Goal: Navigation & Orientation: Go to known website

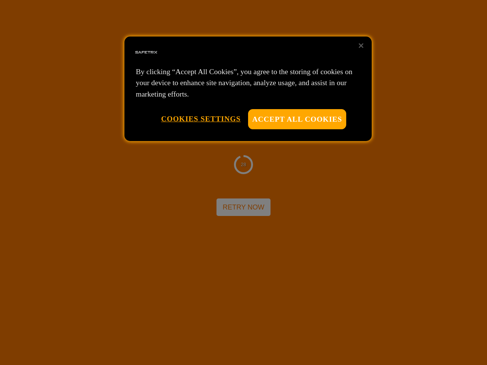
click at [244, 183] on div at bounding box center [243, 182] width 487 height 365
click at [297, 119] on button "Accept All Cookies" at bounding box center [297, 119] width 98 height 20
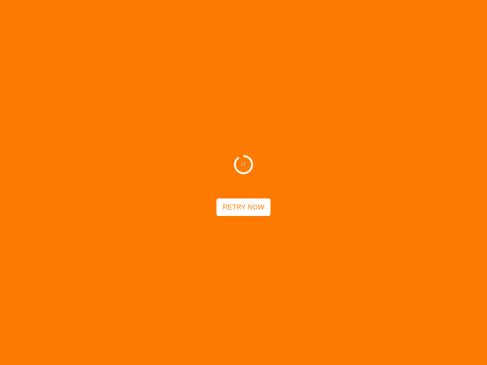
click at [201, 119] on button "Cookies Settings" at bounding box center [201, 118] width 80 height 19
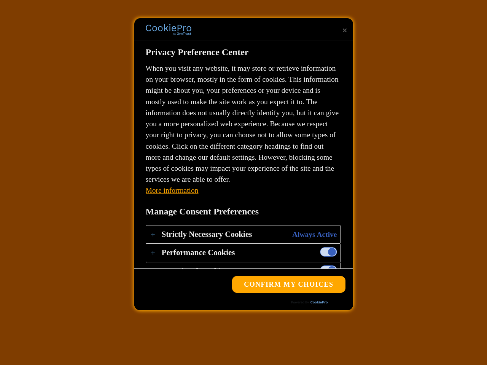
click at [361, 46] on div "27 Retry Now" at bounding box center [243, 182] width 487 height 365
